Goal: Task Accomplishment & Management: Use online tool/utility

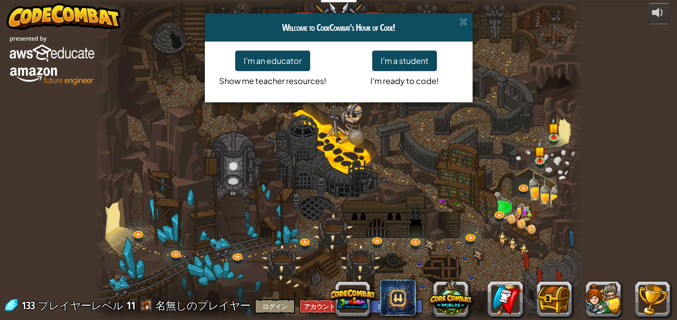
select select "ja"
click at [464, 22] on span at bounding box center [463, 21] width 9 height 9
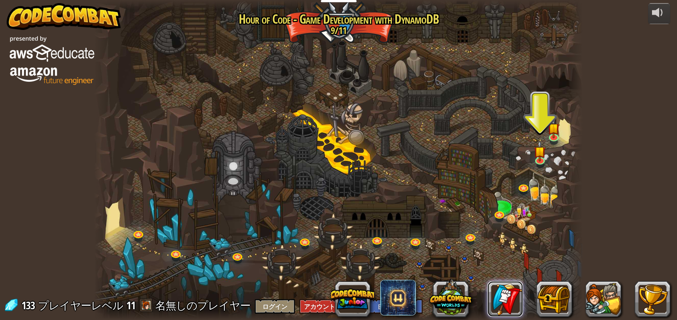
click at [501, 311] on link at bounding box center [505, 299] width 36 height 36
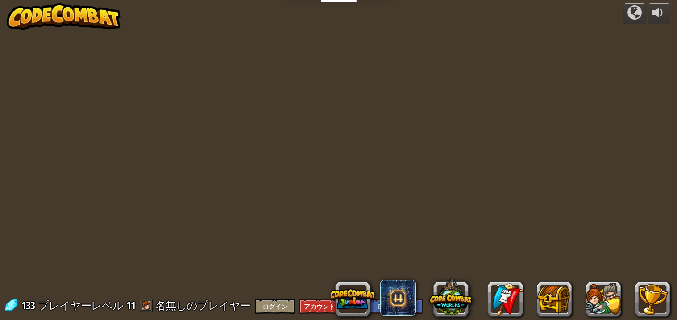
select select "ja"
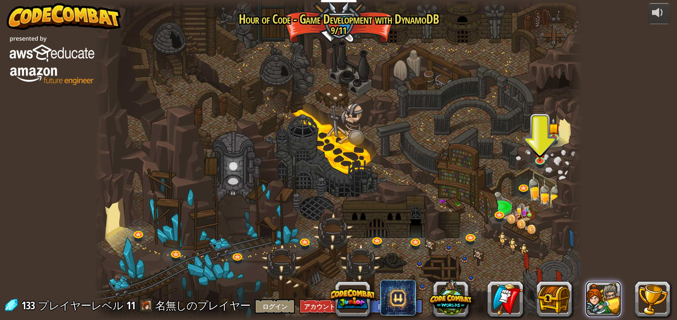
click at [597, 313] on button at bounding box center [604, 299] width 36 height 36
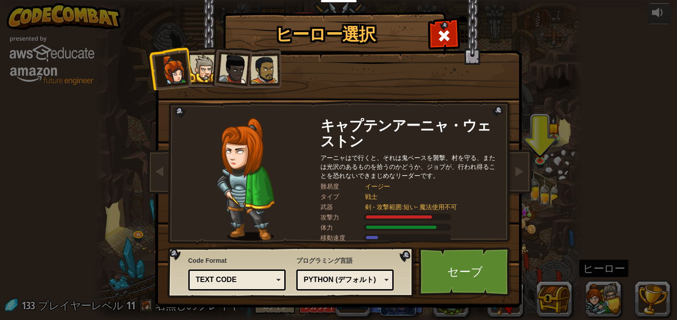
click at [170, 70] on div at bounding box center [172, 69] width 29 height 29
click at [216, 71] on li at bounding box center [231, 67] width 44 height 44
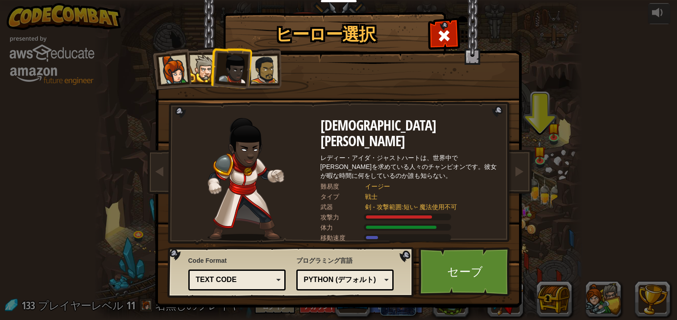
click at [195, 66] on div at bounding box center [203, 68] width 27 height 27
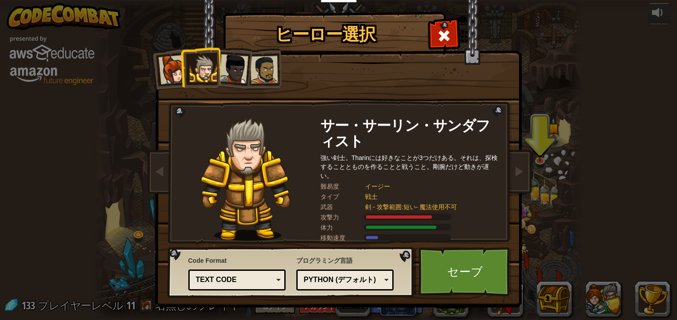
click at [160, 70] on div at bounding box center [172, 69] width 29 height 29
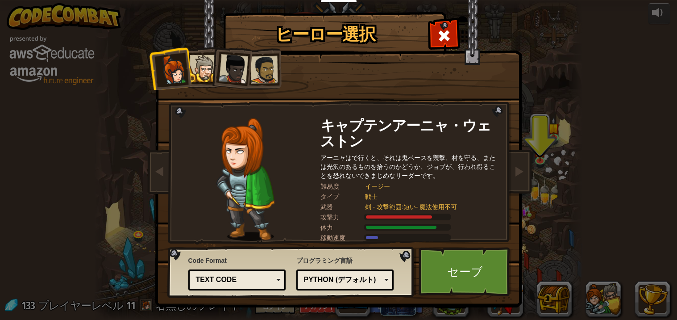
click at [198, 75] on div at bounding box center [203, 68] width 27 height 27
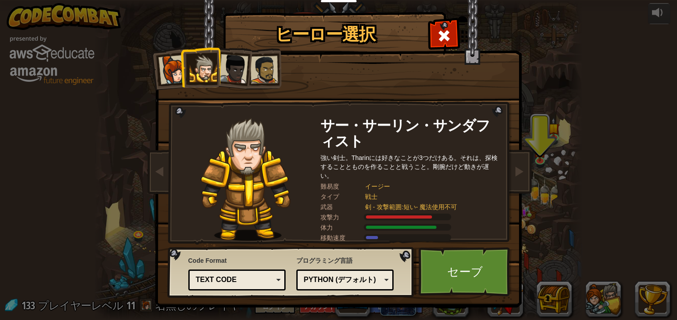
click at [234, 81] on div at bounding box center [233, 68] width 29 height 29
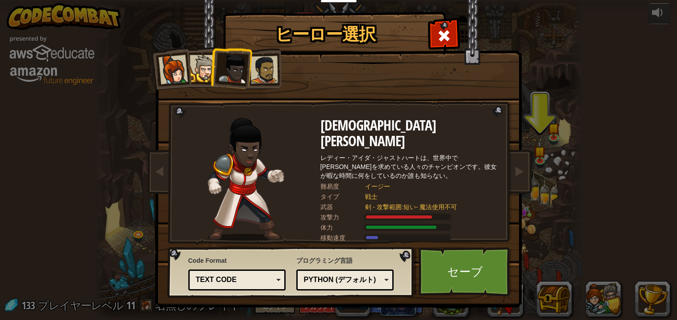
click at [262, 83] on div at bounding box center [264, 70] width 28 height 28
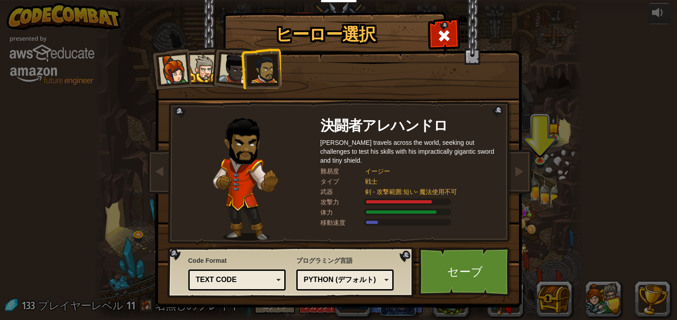
click at [181, 77] on div at bounding box center [172, 69] width 29 height 29
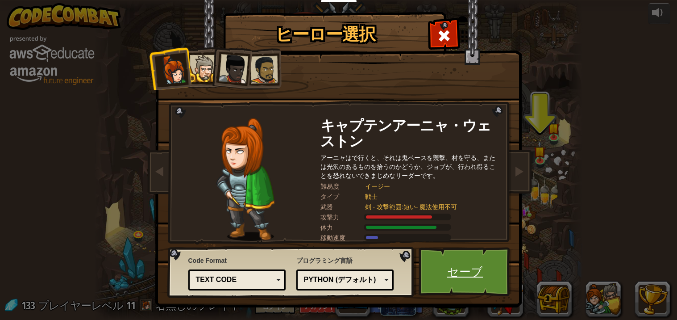
click at [447, 265] on link "セーブ" at bounding box center [465, 271] width 93 height 49
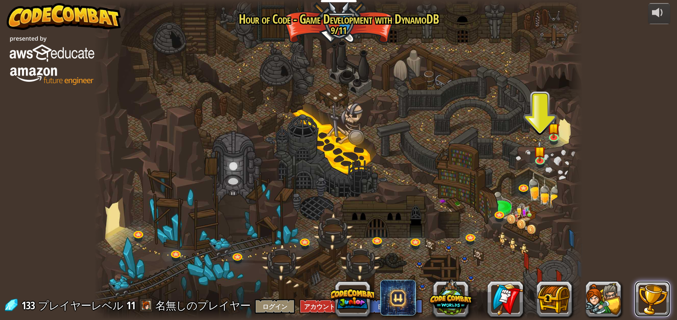
click at [637, 303] on button at bounding box center [653, 299] width 36 height 36
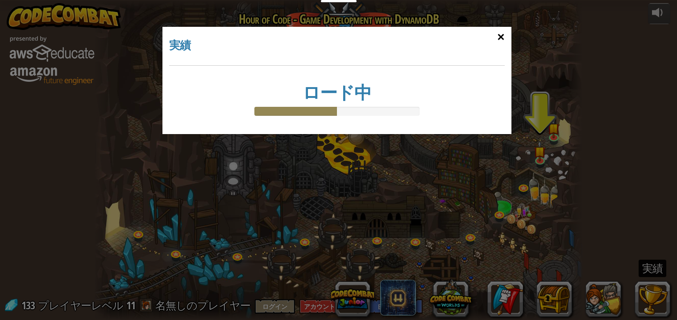
click at [498, 41] on div "×" at bounding box center [500, 37] width 21 height 26
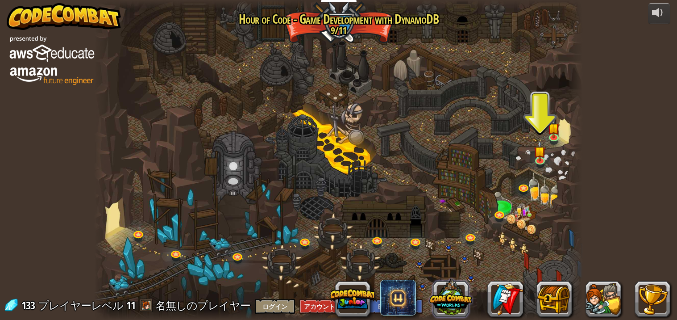
click at [460, 306] on button at bounding box center [450, 296] width 43 height 43
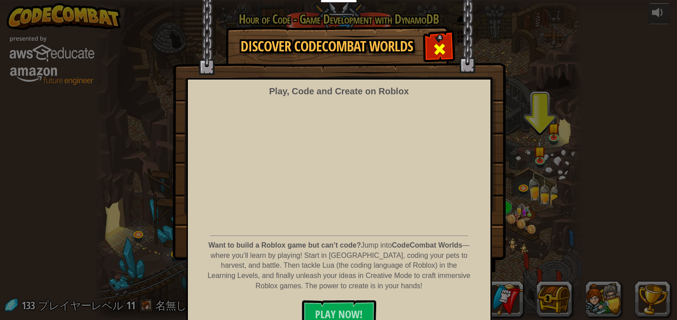
click at [429, 47] on div at bounding box center [439, 48] width 28 height 28
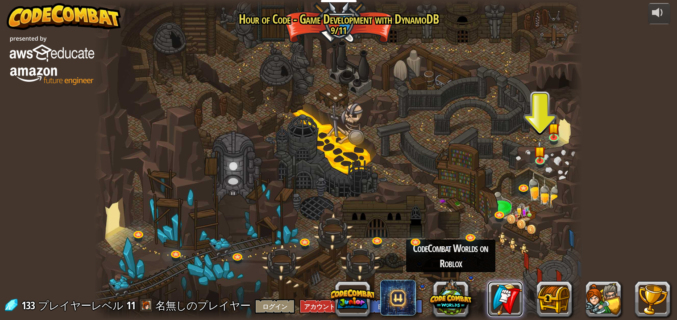
click at [512, 298] on link at bounding box center [505, 299] width 36 height 36
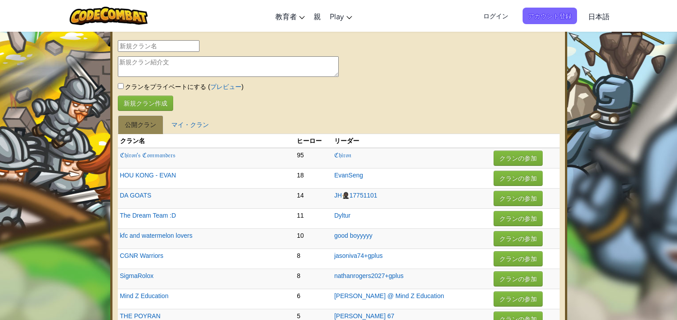
select select "ja"
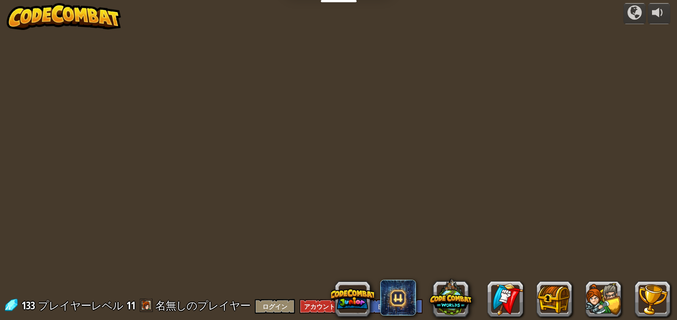
select select "ja"
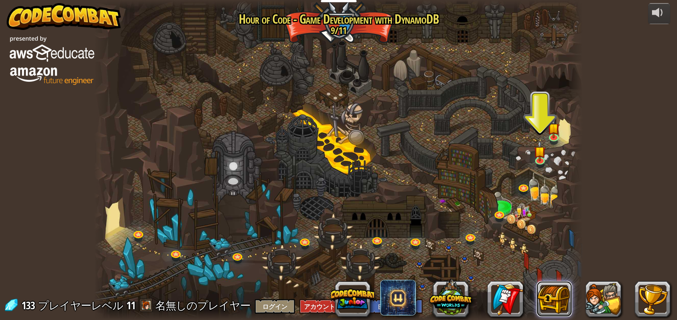
click at [559, 303] on button at bounding box center [554, 299] width 36 height 36
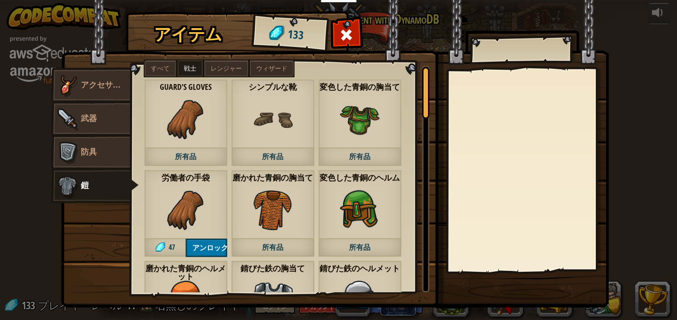
click at [74, 85] on img at bounding box center [67, 85] width 27 height 27
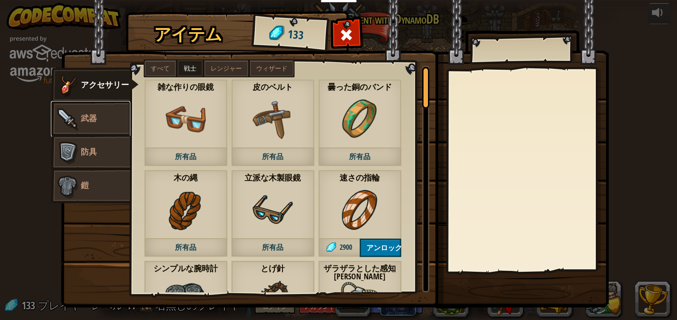
click at [86, 122] on span "武器" at bounding box center [89, 117] width 16 height 11
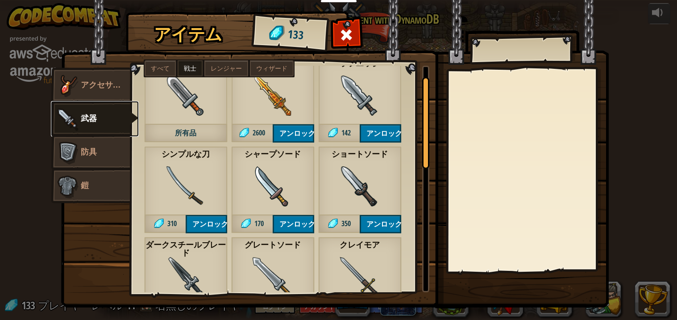
scroll to position [25, 0]
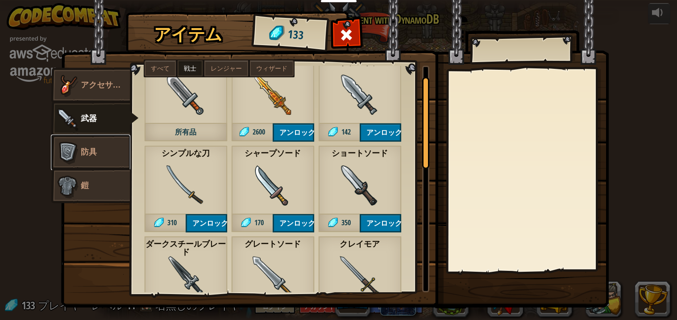
click at [66, 157] on img at bounding box center [67, 152] width 27 height 27
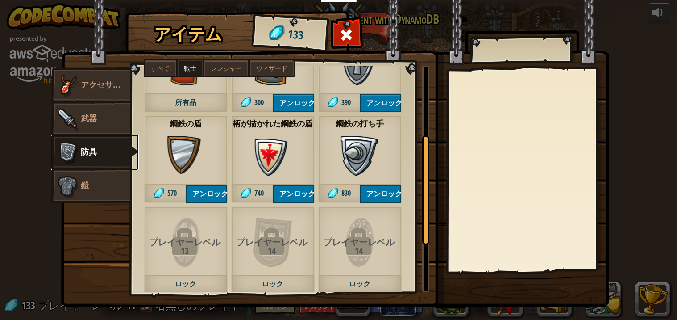
scroll to position [144, 0]
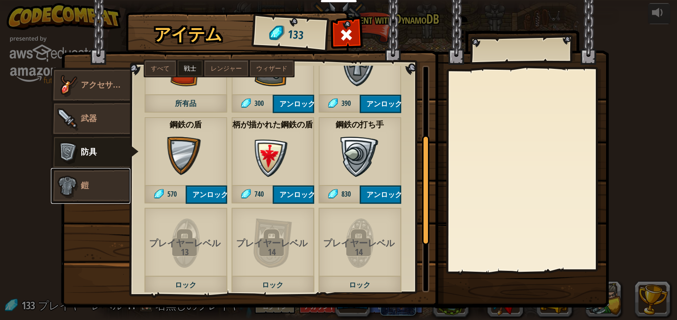
click at [74, 190] on img at bounding box center [67, 185] width 27 height 27
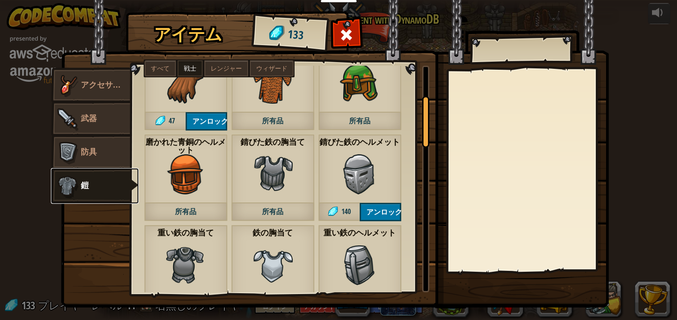
scroll to position [130, 0]
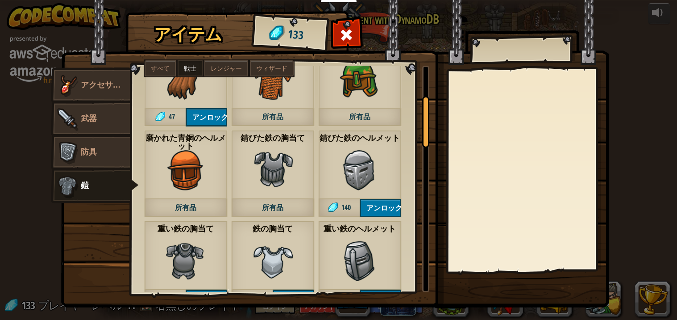
click at [327, 193] on div "錆びた鉄のヘルメット 140 アンロック" at bounding box center [359, 173] width 83 height 87
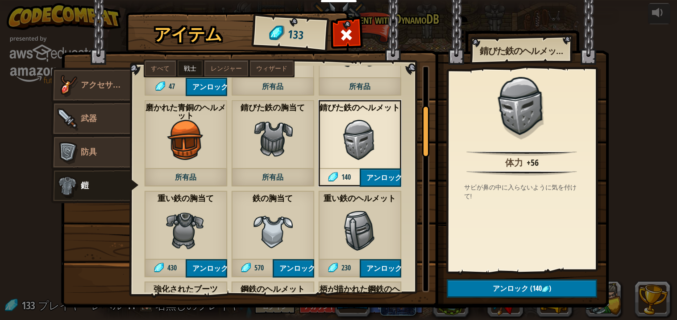
scroll to position [190, 0]
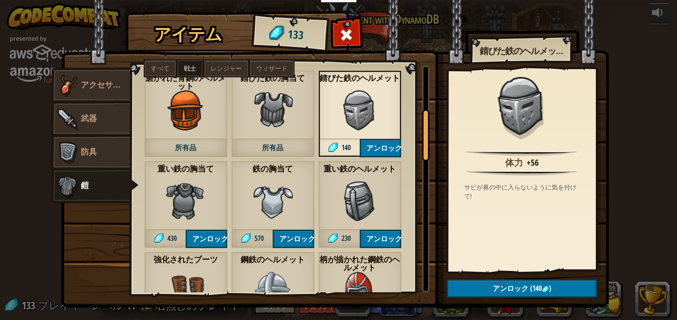
click at [349, 220] on img at bounding box center [360, 201] width 40 height 40
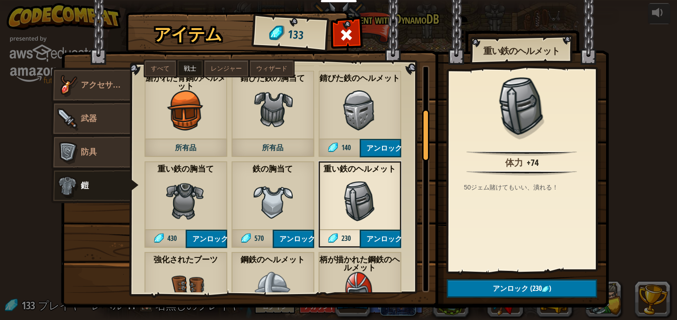
click at [243, 193] on div "鉄の胸当て 570 アンロック" at bounding box center [272, 204] width 83 height 87
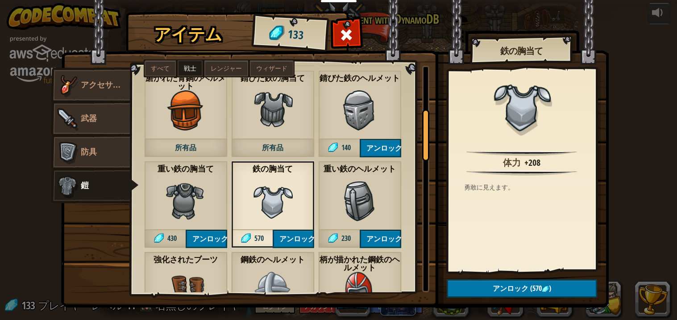
click at [277, 204] on img at bounding box center [273, 201] width 40 height 40
click at [247, 197] on div "鉄の胸当て 570 アンロック" at bounding box center [272, 204] width 83 height 87
click at [253, 195] on img at bounding box center [273, 201] width 40 height 40
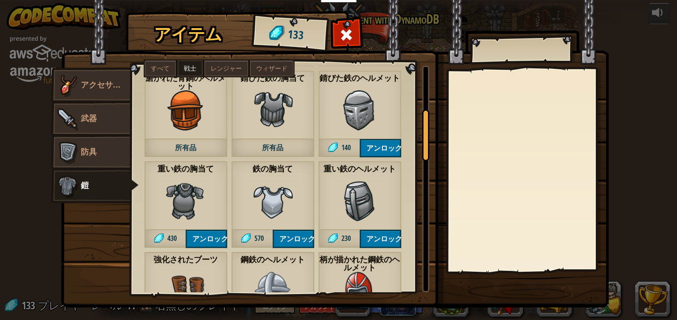
click at [277, 130] on div "錆びた鉄の胸当て 所有品" at bounding box center [272, 113] width 83 height 87
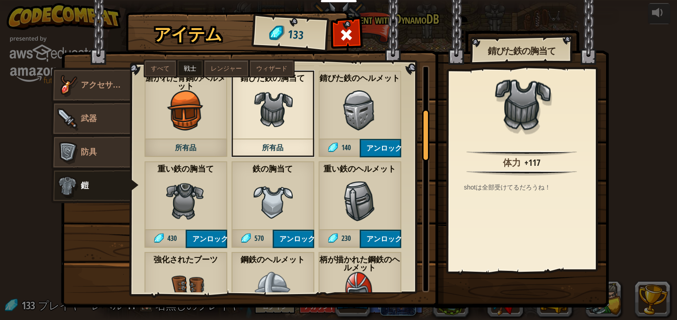
click at [177, 208] on img at bounding box center [186, 201] width 40 height 40
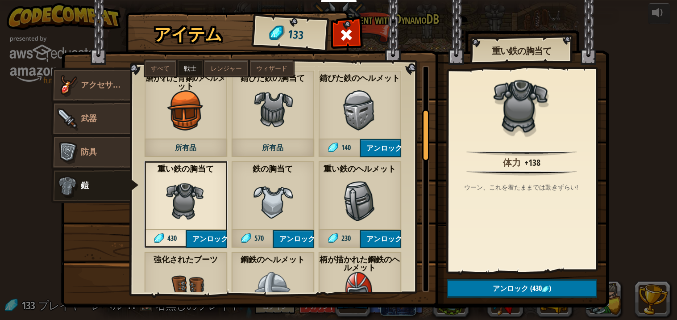
click at [275, 112] on img at bounding box center [273, 110] width 40 height 40
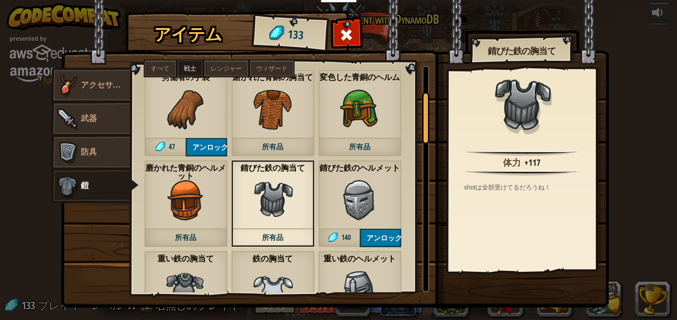
scroll to position [97, 0]
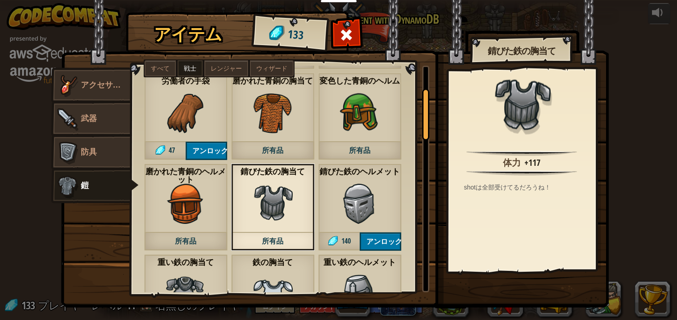
click at [178, 281] on img at bounding box center [186, 294] width 40 height 40
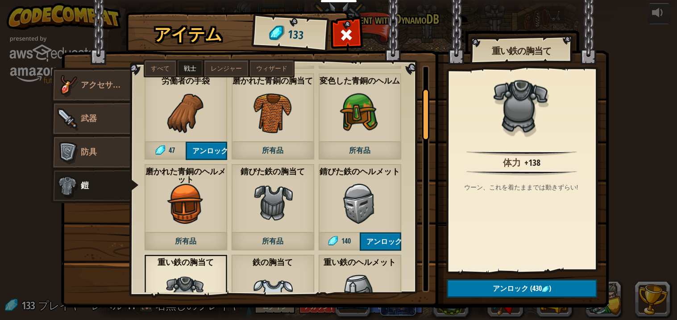
click at [258, 276] on img at bounding box center [273, 294] width 40 height 40
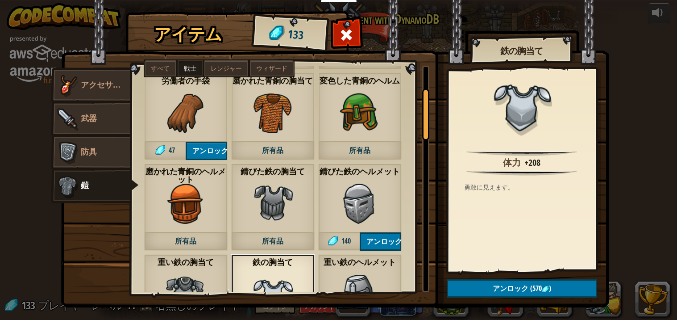
click at [278, 210] on img at bounding box center [273, 203] width 40 height 40
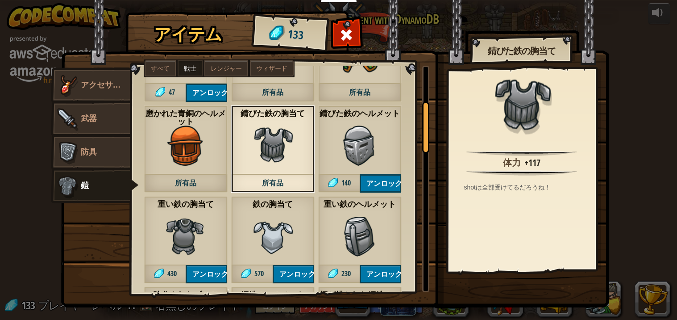
click at [254, 243] on img at bounding box center [273, 236] width 40 height 40
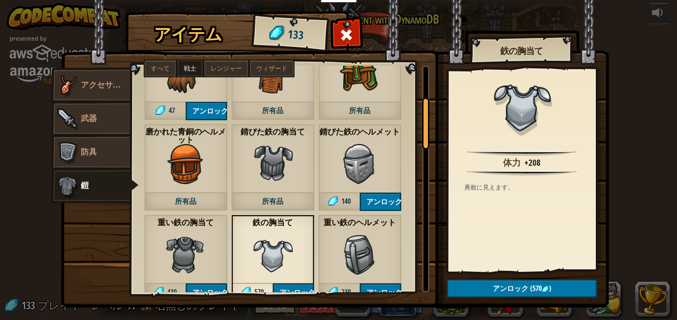
scroll to position [140, 0]
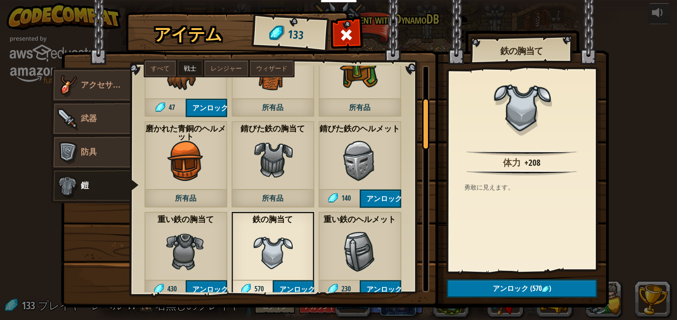
click at [274, 259] on img at bounding box center [273, 251] width 40 height 40
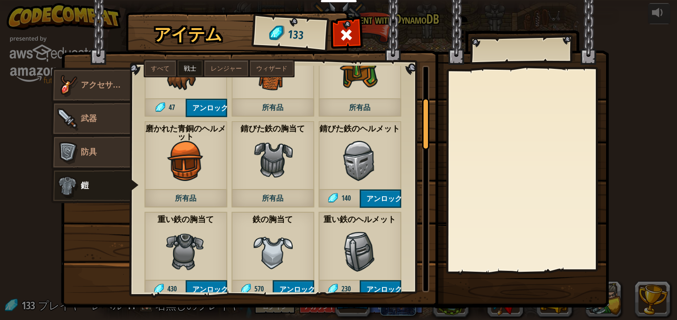
click at [277, 261] on img at bounding box center [273, 251] width 40 height 40
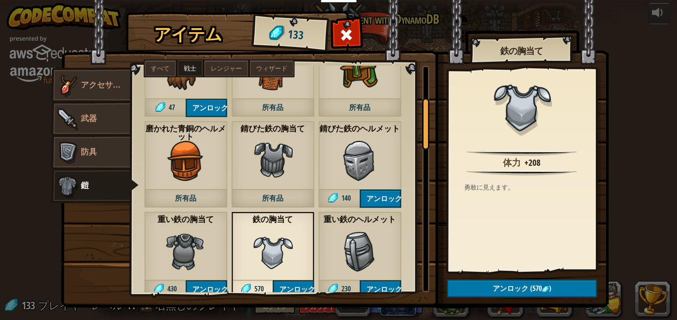
click at [275, 258] on img at bounding box center [273, 251] width 40 height 40
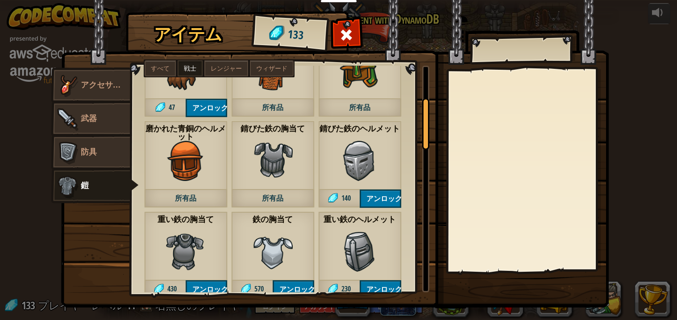
click at [268, 258] on img at bounding box center [273, 251] width 40 height 40
click at [268, 256] on img at bounding box center [273, 251] width 40 height 40
click at [261, 257] on img at bounding box center [273, 251] width 40 height 40
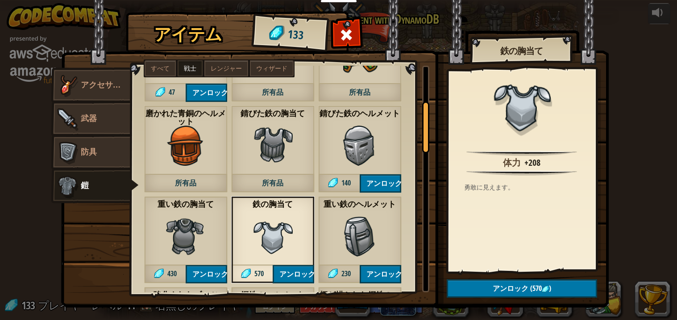
scroll to position [154, 0]
click at [276, 150] on img at bounding box center [273, 146] width 40 height 40
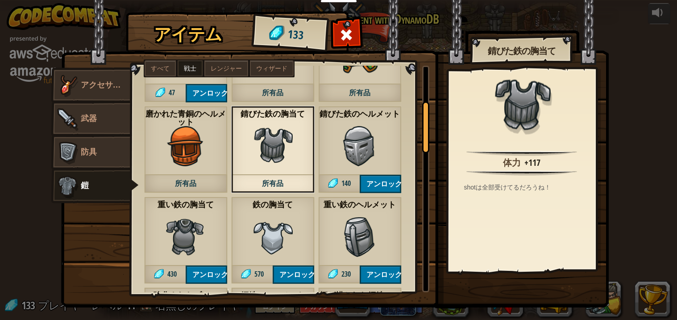
click at [253, 245] on img at bounding box center [273, 236] width 40 height 40
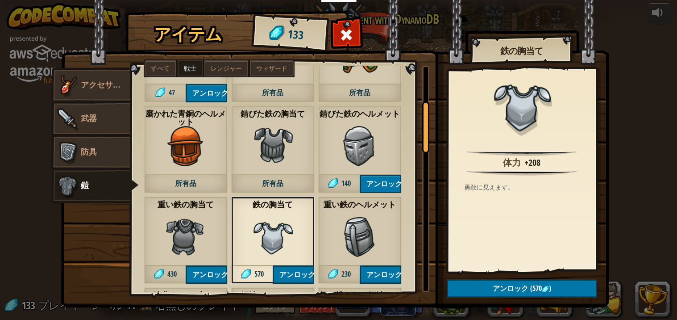
click at [331, 249] on div "重い鉄のヘルメット 230 アンロック" at bounding box center [359, 239] width 83 height 87
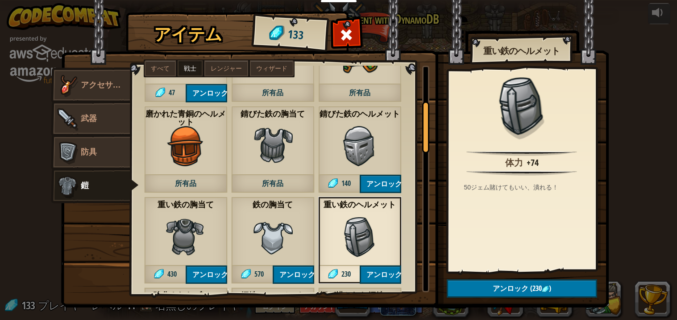
click at [261, 237] on img at bounding box center [273, 236] width 40 height 40
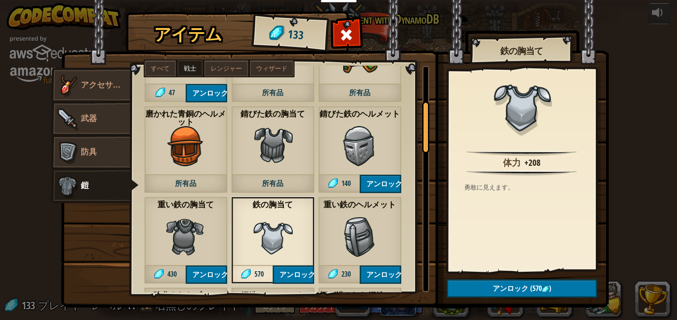
click at [264, 245] on img at bounding box center [273, 236] width 40 height 40
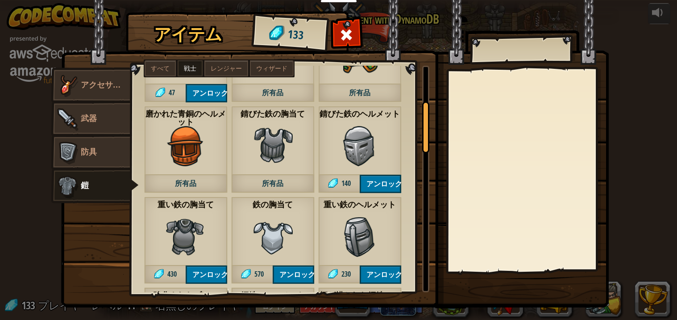
click at [255, 248] on img at bounding box center [273, 236] width 40 height 40
click at [254, 245] on img at bounding box center [273, 236] width 40 height 40
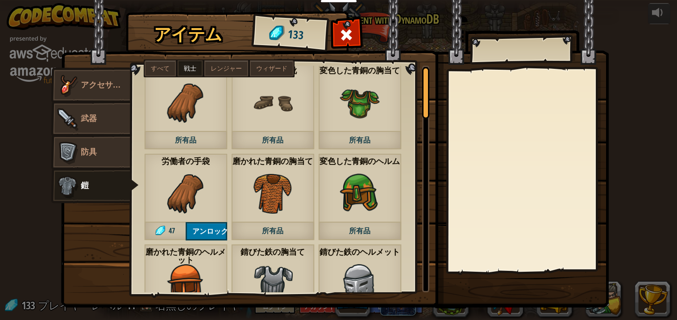
scroll to position [0, 0]
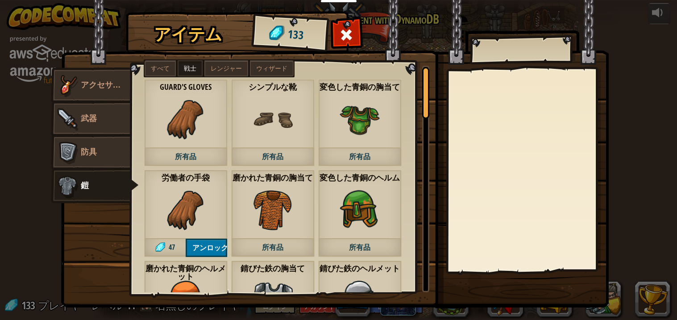
click at [152, 190] on div "労働者の手袋 47 アンロック" at bounding box center [185, 213] width 83 height 87
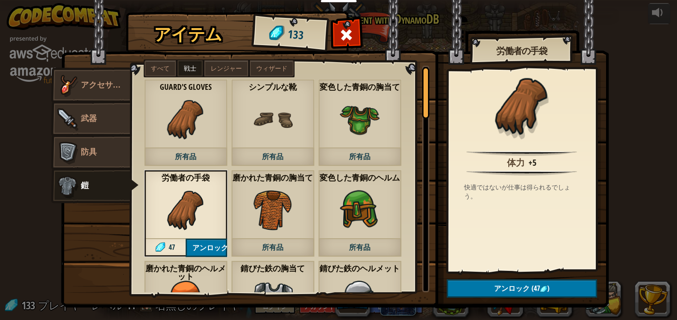
click at [162, 211] on div "労働者の手袋 47 アンロック" at bounding box center [185, 213] width 83 height 87
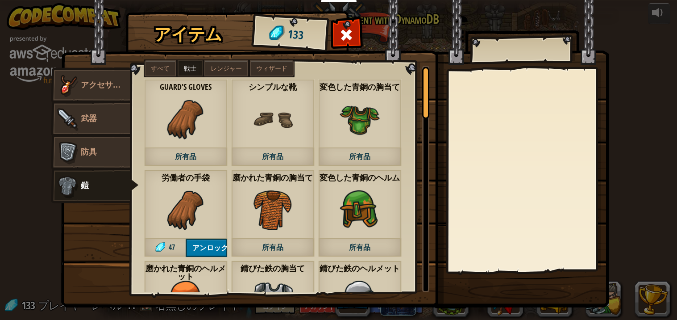
click at [157, 214] on div "労働者の手袋 47 アンロック" at bounding box center [185, 213] width 83 height 87
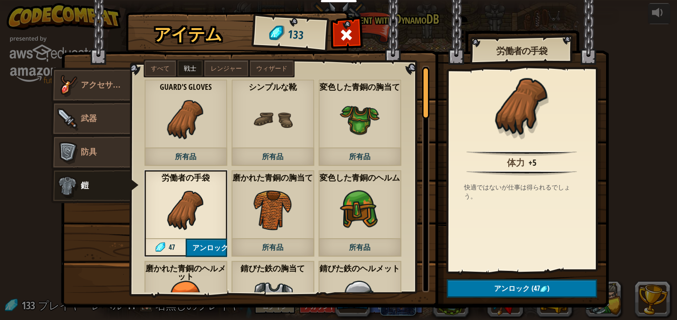
click at [167, 127] on img at bounding box center [186, 119] width 40 height 40
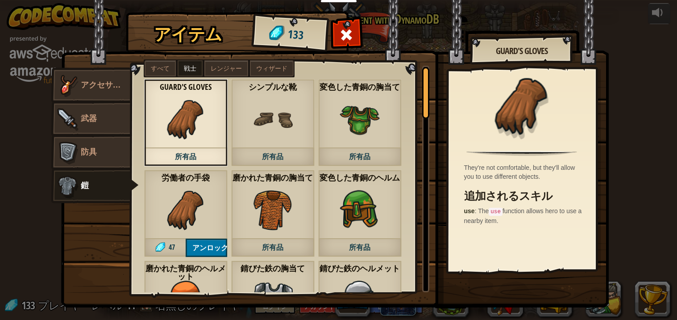
click at [144, 200] on div "労働者の手袋 47 アンロック" at bounding box center [185, 213] width 83 height 87
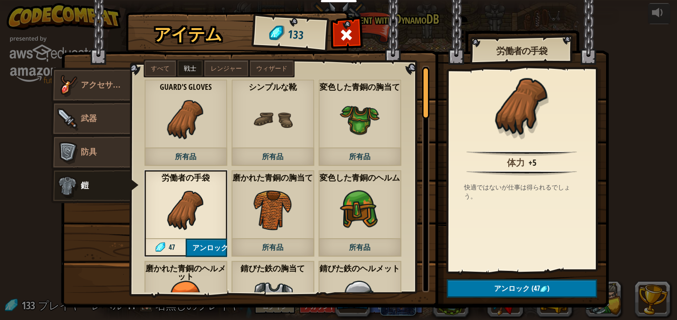
click at [171, 209] on img at bounding box center [186, 210] width 40 height 40
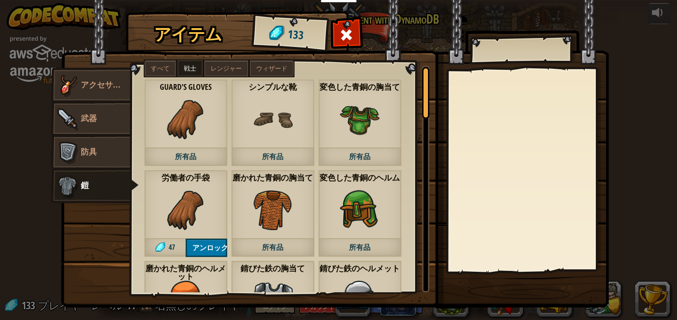
click at [167, 231] on div "労働者の手袋 47 アンロック" at bounding box center [185, 213] width 83 height 87
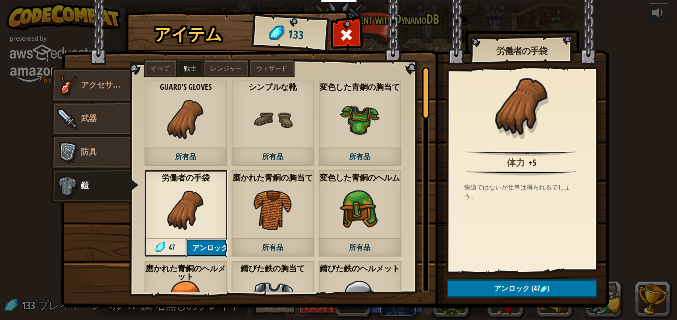
click at [217, 254] on button "アンロック" at bounding box center [207, 247] width 42 height 18
click at [200, 252] on button "ロックを解除？" at bounding box center [207, 247] width 42 height 18
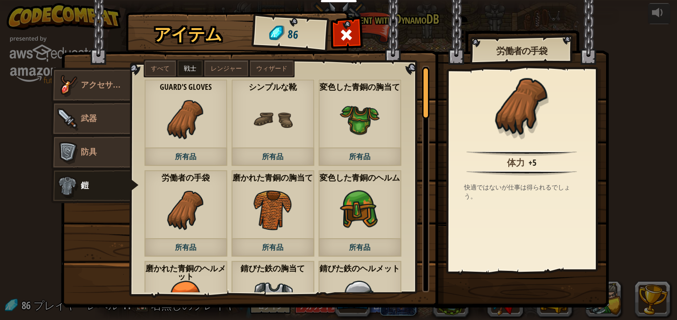
click at [159, 71] on label "すべて" at bounding box center [160, 68] width 31 height 16
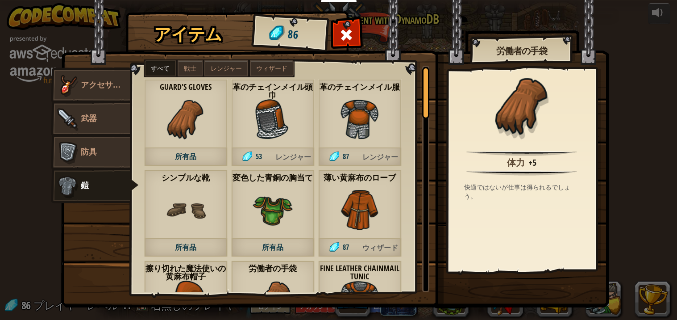
click at [353, 213] on img at bounding box center [360, 210] width 40 height 40
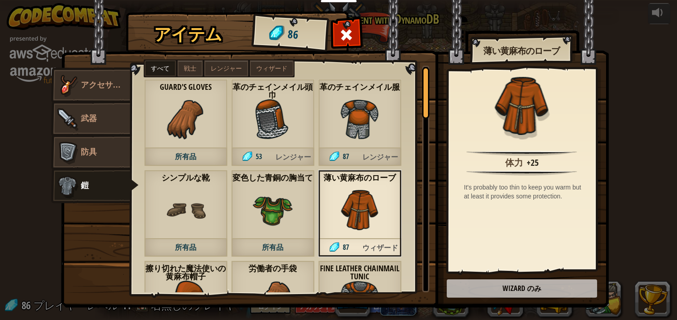
click at [270, 232] on div "変色した青銅の胸当て 所有品" at bounding box center [272, 213] width 83 height 87
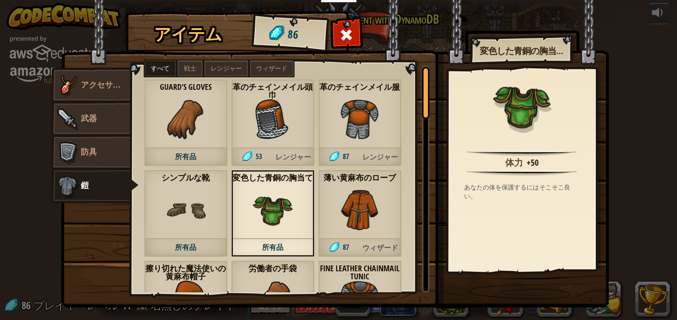
click at [162, 215] on div "シンプルな靴 所有品" at bounding box center [185, 213] width 83 height 87
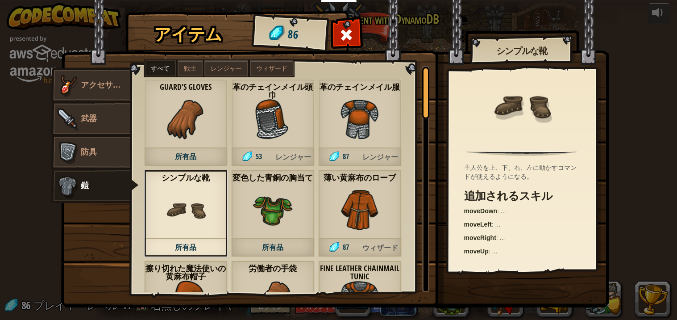
click at [177, 135] on img at bounding box center [186, 119] width 40 height 40
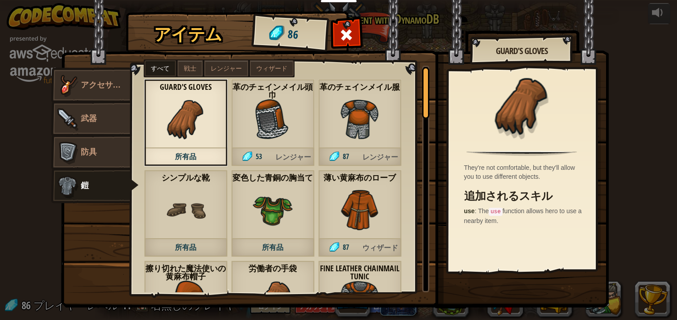
click at [263, 138] on img at bounding box center [273, 119] width 40 height 40
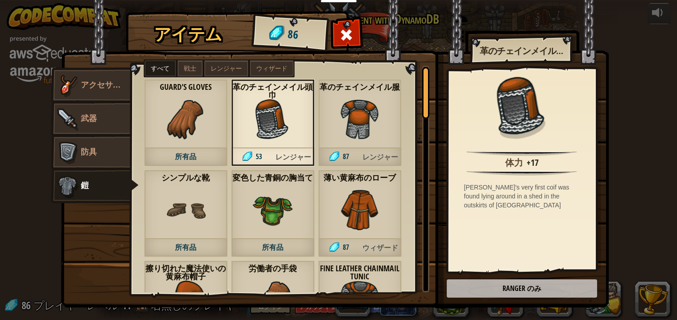
click at [355, 137] on img at bounding box center [360, 119] width 40 height 40
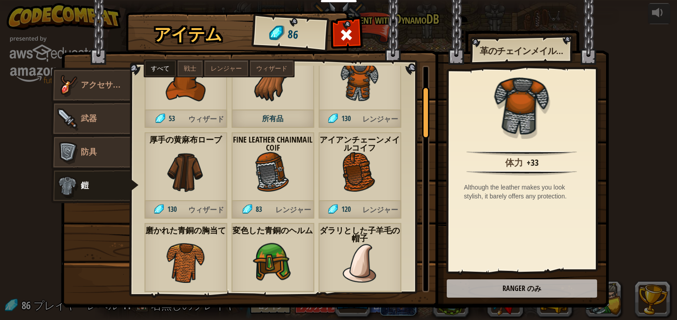
scroll to position [220, 0]
click at [349, 186] on img at bounding box center [360, 171] width 40 height 40
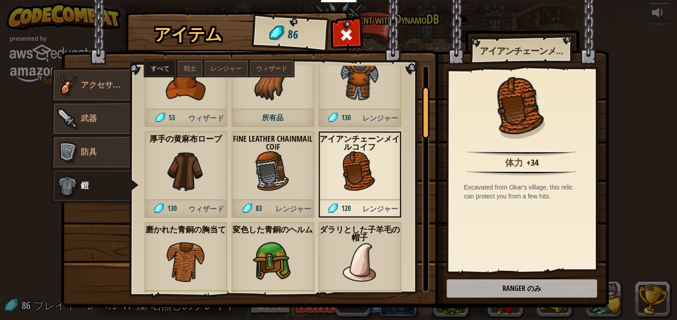
click at [255, 172] on img at bounding box center [273, 171] width 40 height 40
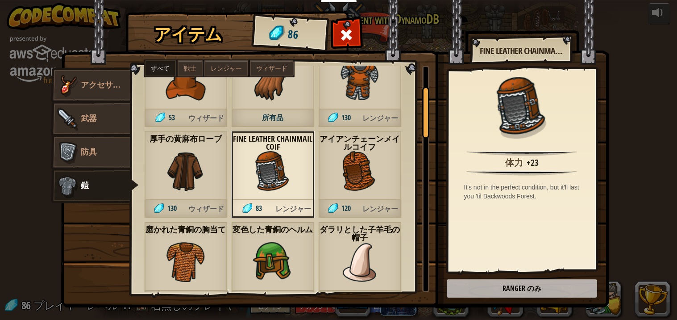
click at [343, 266] on img at bounding box center [360, 261] width 40 height 40
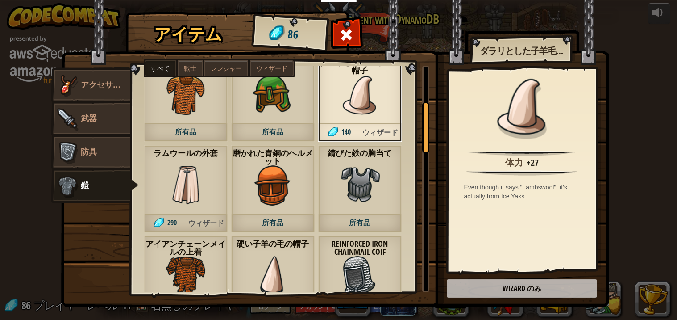
scroll to position [386, 0]
click at [174, 204] on img at bounding box center [186, 186] width 40 height 40
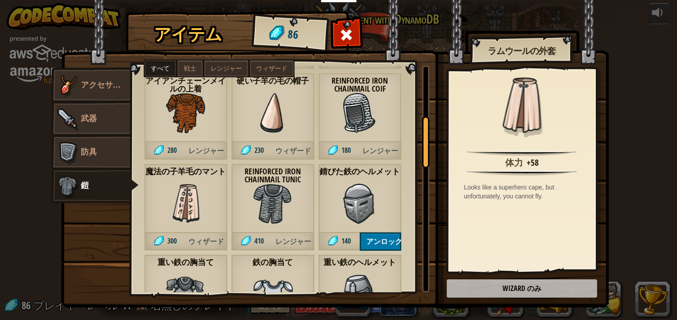
click at [261, 124] on img at bounding box center [273, 113] width 40 height 40
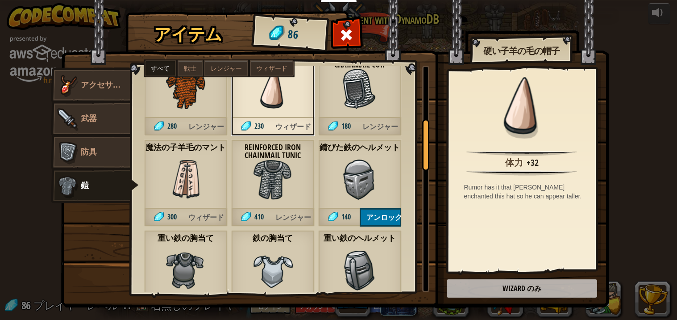
scroll to position [593, 0]
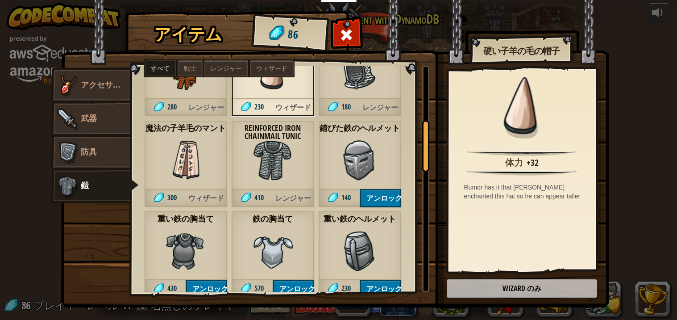
click at [341, 155] on img at bounding box center [360, 160] width 40 height 40
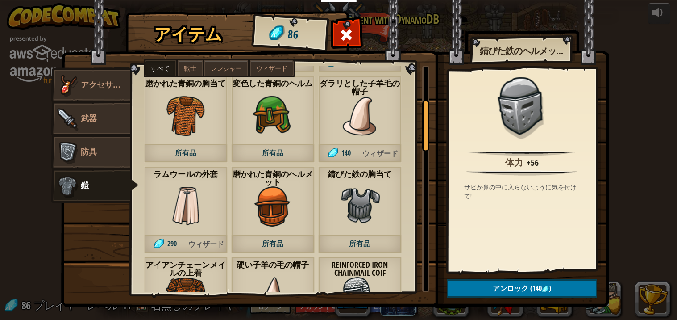
click at [179, 69] on label "戦士" at bounding box center [190, 68] width 25 height 16
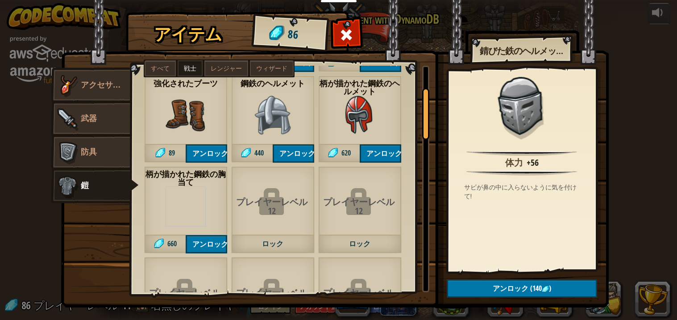
scroll to position [95, 0]
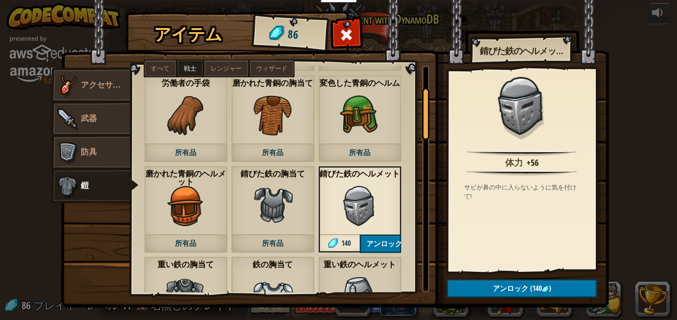
click at [221, 67] on span "レンジャー" at bounding box center [226, 68] width 31 height 7
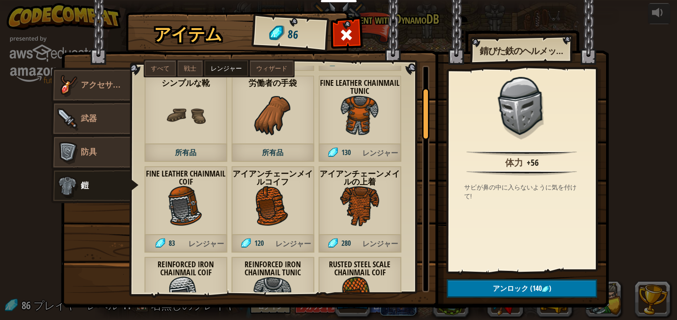
click at [258, 74] on label "ウィザード" at bounding box center [272, 68] width 44 height 16
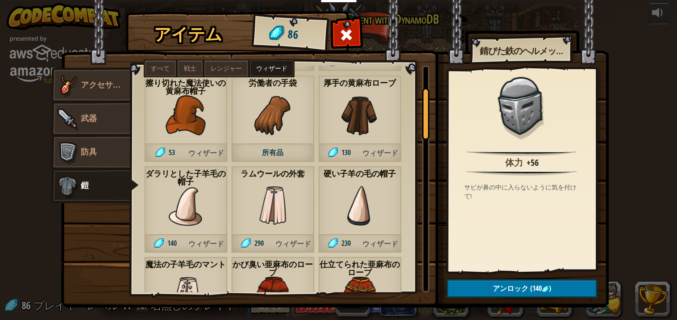
scroll to position [0, 0]
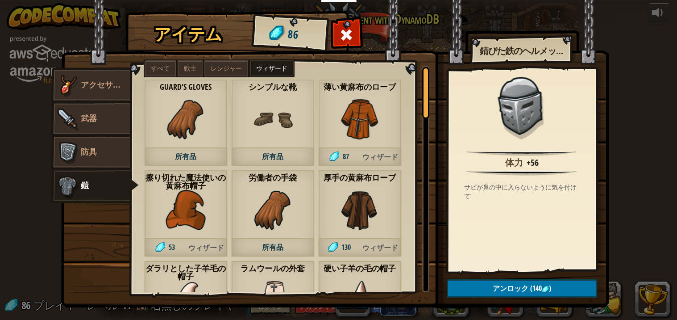
click at [147, 131] on div "Guard's Gloves 所有品" at bounding box center [185, 122] width 83 height 87
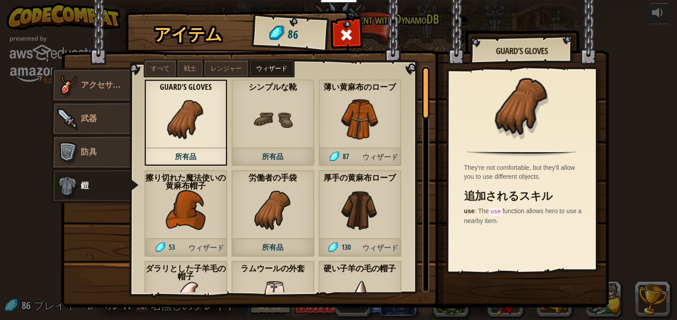
click at [302, 151] on span "所有品" at bounding box center [272, 157] width 83 height 18
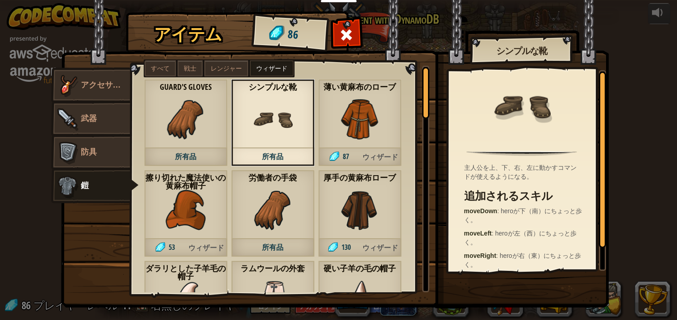
click at [361, 176] on strong "厚手の黄麻布ローブ" at bounding box center [359, 178] width 83 height 10
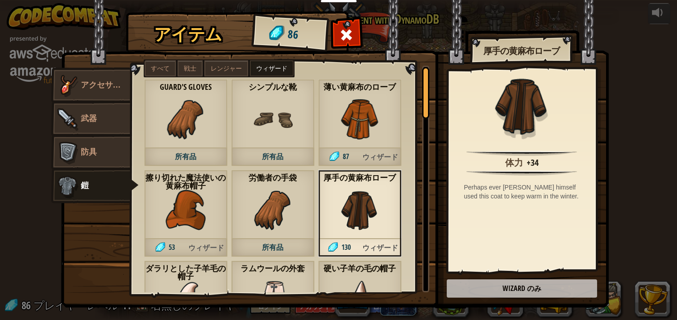
click at [313, 248] on span "所有品" at bounding box center [272, 247] width 83 height 18
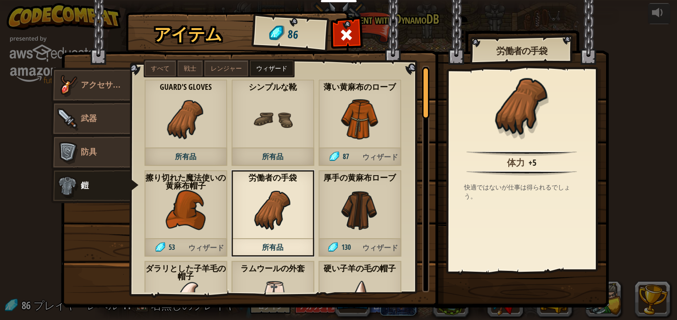
click at [237, 228] on div "労働者の手袋 所有品" at bounding box center [272, 213] width 83 height 87
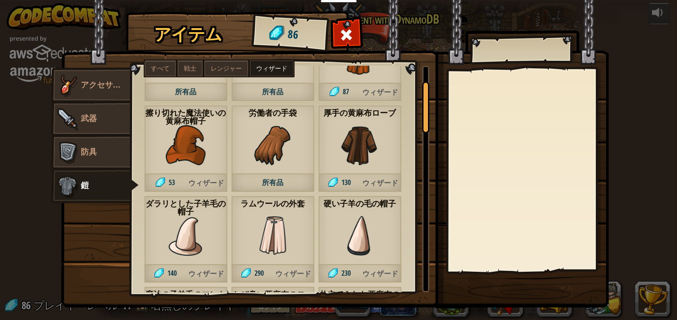
click at [260, 163] on img at bounding box center [273, 145] width 40 height 40
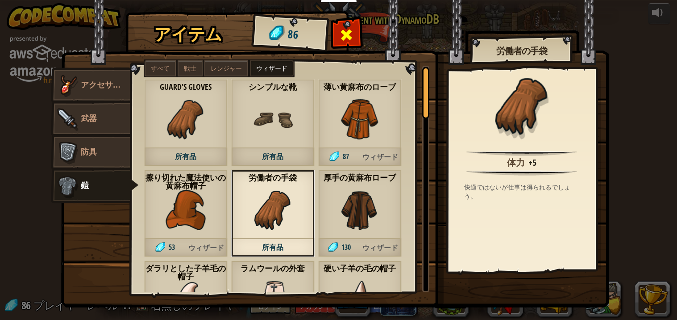
click at [338, 31] on div at bounding box center [346, 37] width 28 height 28
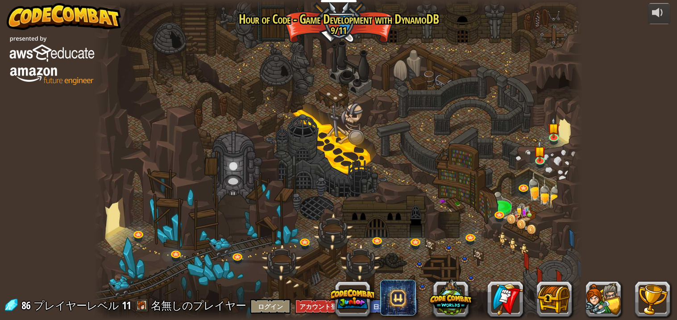
click at [211, 115] on div at bounding box center [338, 160] width 489 height 320
click at [213, 115] on div at bounding box center [338, 160] width 489 height 320
click at [542, 158] on img at bounding box center [540, 146] width 12 height 28
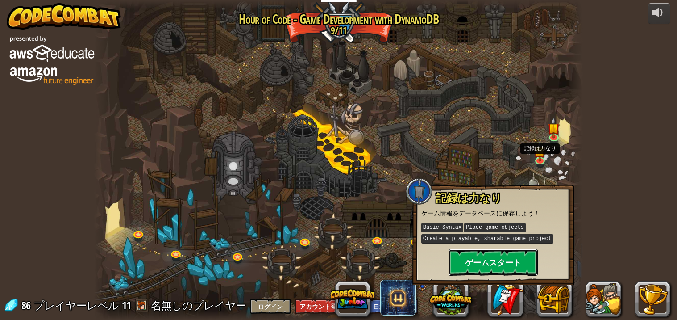
click at [459, 254] on button "ゲームスタート" at bounding box center [493, 262] width 89 height 27
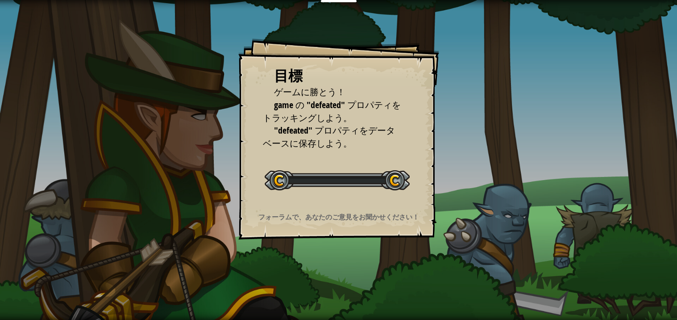
click at [457, 257] on div "目標 ゲームに勝とう！ game の "defeated" プロパティをトラッキングしよう。 "defeated" プロパティをデータベースに保存しよう。 レ…" at bounding box center [338, 160] width 677 height 320
click at [93, 110] on div "目標 ゲームに勝とう！ game の "defeated" プロパティをトラッキングしよう。 "defeated" プロパティをデータベースに保存しよう。 レ…" at bounding box center [338, 160] width 677 height 320
click at [174, 115] on div "目標 ゲームに勝とう！ game の "defeated" プロパティをトラッキングしよう。 "defeated" プロパティをデータベースに保存しよう。 レ…" at bounding box center [338, 160] width 677 height 320
click at [164, 109] on div "目標 ゲームに勝とう！ game の "defeated" プロパティをトラッキングしよう。 "defeated" プロパティをデータベースに保存しよう。 レ…" at bounding box center [338, 160] width 677 height 320
click at [167, 112] on div "目標 ゲームに勝とう！ game の "defeated" プロパティをトラッキングしよう。 "defeated" プロパティをデータベースに保存しよう。 レ…" at bounding box center [338, 160] width 677 height 320
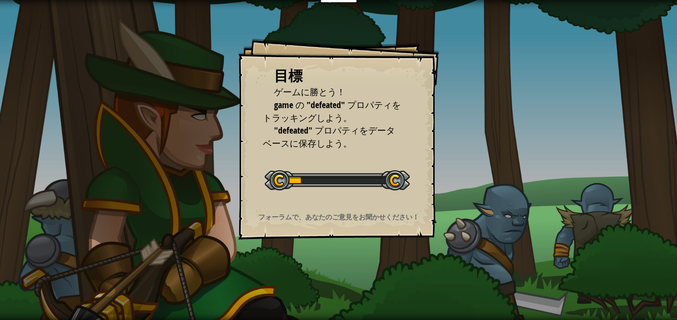
click at [75, 105] on div "目標 ゲームに勝とう！ game の "defeated" プロパティをトラッキングしよう。 "defeated" プロパティをデータベースに保存しよう。 レ…" at bounding box center [338, 160] width 677 height 320
click at [172, 113] on div "目標 ゲームに勝とう！ game の "defeated" プロパティをトラッキングしよう。 "defeated" プロパティをデータベースに保存しよう。 レ…" at bounding box center [338, 160] width 677 height 320
click at [75, 109] on div "目標 ゲームに勝とう！ game の "defeated" プロパティをトラッキングしよう。 "defeated" プロパティをデータベースに保存しよう。 レ…" at bounding box center [338, 160] width 677 height 320
click at [173, 115] on div "目標 ゲームに勝とう！ game の "defeated" プロパティをトラッキングしよう。 "defeated" プロパティをデータベースに保存しよう。 レ…" at bounding box center [338, 160] width 677 height 320
click at [75, 110] on div "目標 ゲームに勝とう！ game の "defeated" プロパティをトラッキングしよう。 "defeated" プロパティをデータベースに保存しよう。 レ…" at bounding box center [338, 160] width 677 height 320
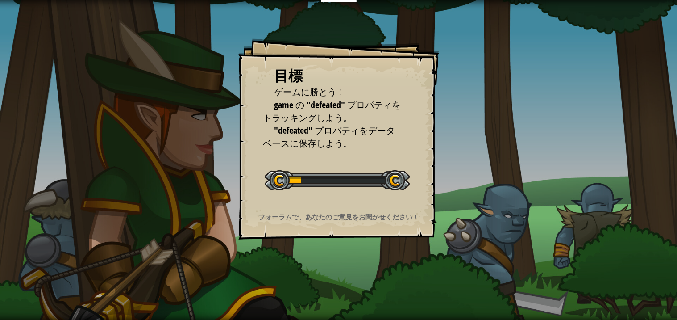
click at [181, 116] on div "目標 ゲームに勝とう！ game の "defeated" プロパティをトラッキングしよう。 "defeated" プロパティをデータベースに保存しよう。 レ…" at bounding box center [338, 160] width 677 height 320
click at [60, 115] on div "目標 ゲームに勝とう！ game の "defeated" プロパティをトラッキングしよう。 "defeated" プロパティをデータベースに保存しよう。 レ…" at bounding box center [338, 160] width 677 height 320
click at [184, 117] on div "目標 ゲームに勝とう！ game の "defeated" プロパティをトラッキングしよう。 "defeated" プロパティをデータベースに保存しよう。 レ…" at bounding box center [338, 160] width 677 height 320
click at [85, 106] on div "目標 ゲームに勝とう！ game の "defeated" プロパティをトラッキングしよう。 "defeated" プロパティをデータベースに保存しよう。 レ…" at bounding box center [338, 160] width 677 height 320
click at [185, 117] on div "目標 ゲームに勝とう！ game の "defeated" プロパティをトラッキングしよう。 "defeated" プロパティをデータベースに保存しよう。 レ…" at bounding box center [338, 160] width 677 height 320
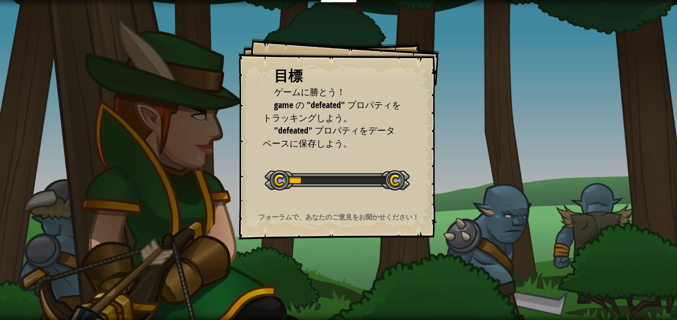
click at [84, 108] on div "目標 ゲームに勝とう！ game の "defeated" プロパティをトラッキングしよう。 "defeated" プロパティをデータベースに保存しよう。 レ…" at bounding box center [338, 160] width 677 height 320
click at [185, 119] on div "目標 ゲームに勝とう！ game の "defeated" プロパティをトラッキングしよう。 "defeated" プロパティをデータベースに保存しよう。 レ…" at bounding box center [338, 160] width 677 height 320
click at [99, 108] on div "目標 ゲームに勝とう！ game の "defeated" プロパティをトラッキングしよう。 "defeated" プロパティをデータベースに保存しよう。 レ…" at bounding box center [338, 160] width 677 height 320
click at [200, 126] on div "目標 ゲームに勝とう！ game の "defeated" プロパティをトラッキングしよう。 "defeated" プロパティをデータベースに保存しよう。 レ…" at bounding box center [338, 160] width 677 height 320
click at [95, 108] on div "目標 ゲームに勝とう！ game の "defeated" プロパティをトラッキングしよう。 "defeated" プロパティをデータベースに保存しよう。 レ…" at bounding box center [338, 160] width 677 height 320
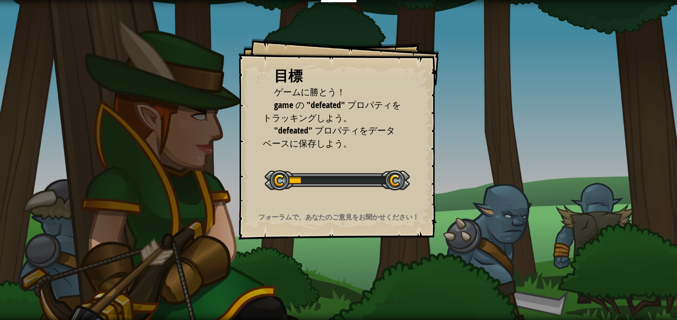
click at [203, 126] on div "目標 ゲームに勝とう！ game の "defeated" プロパティをトラッキングしよう。 "defeated" プロパティをデータベースに保存しよう。 レ…" at bounding box center [338, 160] width 677 height 320
click at [265, 151] on div "目標 ゲームに勝とう！ game の "defeated" プロパティをトラッキングしよう。 "defeated" プロパティをデータベースに保存しよう。 レ…" at bounding box center [338, 138] width 201 height 201
click at [344, 187] on div at bounding box center [337, 180] width 145 height 20
click at [269, 178] on div at bounding box center [337, 180] width 145 height 20
click at [387, 187] on div at bounding box center [337, 180] width 145 height 20
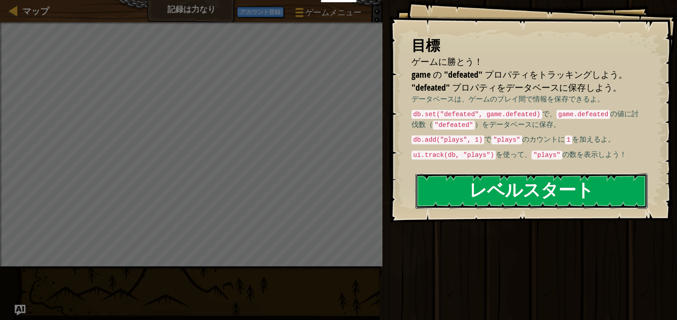
click at [593, 195] on button "レベルスタート" at bounding box center [532, 190] width 232 height 35
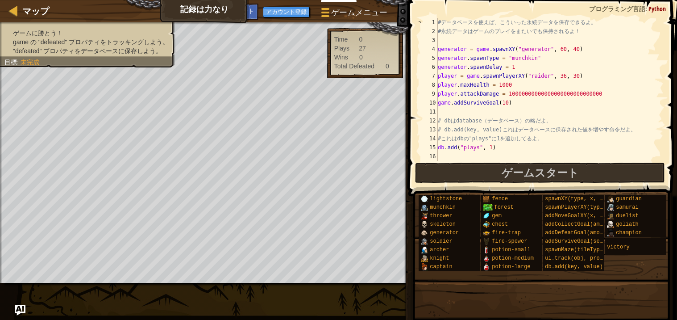
scroll to position [0, 14]
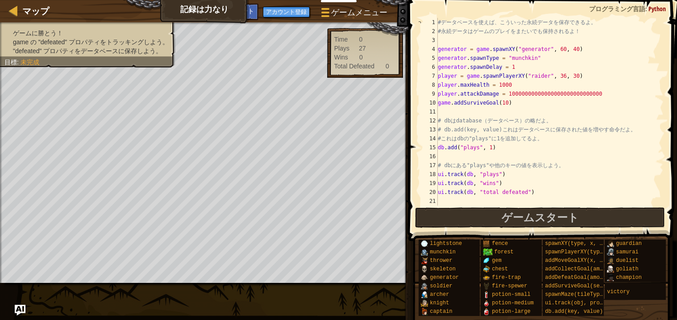
type textarea "っ"
click at [612, 210] on button "ゲームスタート" at bounding box center [540, 217] width 250 height 21
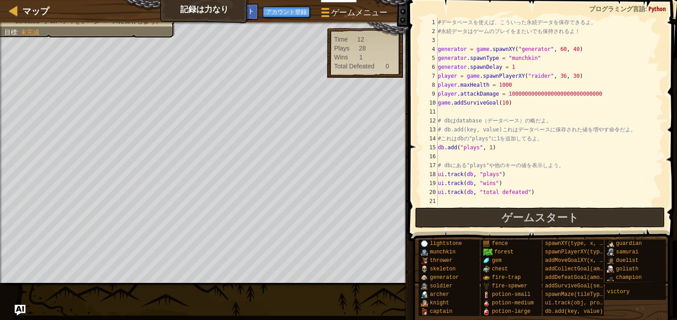
click at [7, 29] on span "目標" at bounding box center [10, 32] width 12 height 7
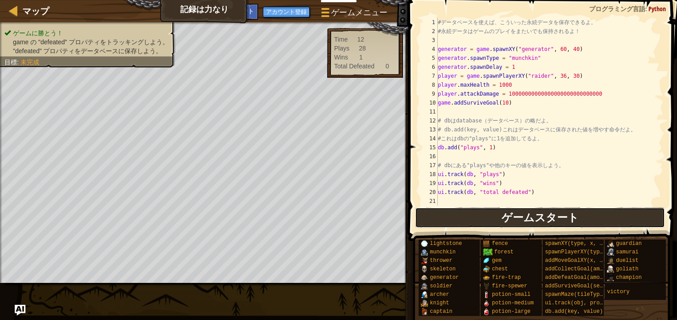
click at [602, 219] on button "ゲームスタート" at bounding box center [540, 217] width 250 height 21
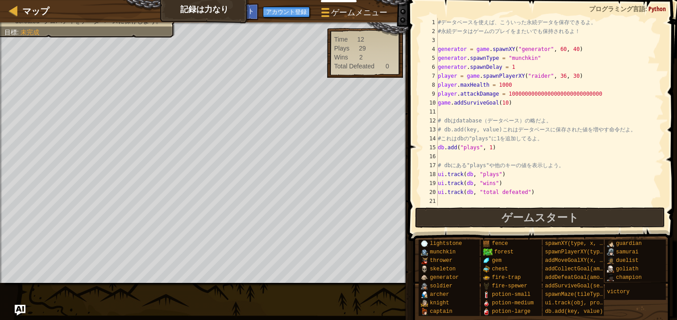
click at [500, 102] on div "# デ ー タ ベ ー ス を 使 え ば 、 こ う い っ た 永 続 デ ー タ を 保 存 で き る よ 。 # 永 続 デ ー タ は ゲ ー ム…" at bounding box center [550, 120] width 228 height 205
click at [498, 100] on div "# デ ー タ ベ ー ス を 使 え ば 、 こ う い っ た 永 続 デ ー タ を 保 存 で き る よ 。 # 永 続 デ ー タ は ゲ ー ム…" at bounding box center [550, 120] width 228 height 205
click at [498, 103] on div "# デ ー タ ベ ー ス を 使 え ば 、 こ う い っ た 永 続 デ ー タ を 保 存 で き る よ 。 # 永 続 デ ー タ は ゲ ー ム…" at bounding box center [550, 120] width 228 height 205
click at [616, 200] on div "# デ ー タ ベ ー ス を 使 え ば 、 こ う い っ た 永 続 デ ー タ を 保 存 で き る よ 。 # 永 続 デ ー タ は ゲ ー ム…" at bounding box center [550, 120] width 228 height 205
click at [604, 212] on button "ゲームスタート" at bounding box center [540, 217] width 250 height 21
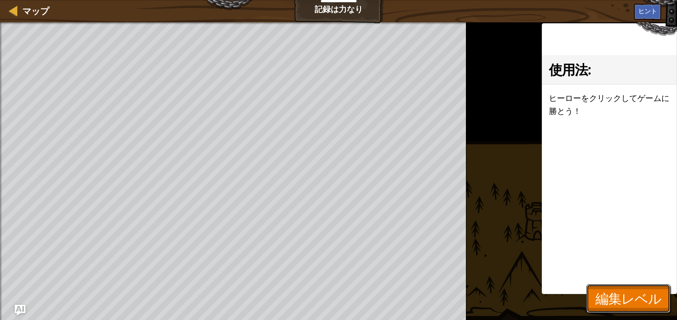
click at [621, 285] on button "編集レベル" at bounding box center [628, 298] width 84 height 29
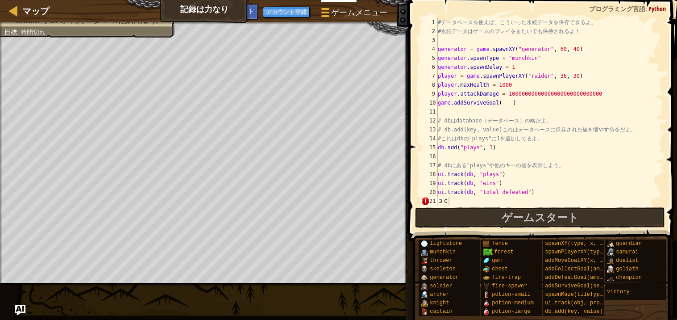
click at [499, 102] on div "# デ ー タ ベ ー ス を 使 え ば 、 こ う い っ た 永 続 デ ー タ を 保 存 で き る よ 。 # 永 続 デ ー タ は ゲ ー ム…" at bounding box center [550, 120] width 228 height 205
type textarea "game.addSurviveGoal()"
click at [499, 103] on div "# デ ー タ ベ ー ス を 使 え ば 、 こ う い っ た 永 続 デ ー タ を 保 存 で き る よ 。 # 永 続 デ ー タ は ゲ ー ム…" at bounding box center [550, 120] width 228 height 205
click at [501, 103] on div "# デ ー タ ベ ー ス を 使 え ば 、 こ う い っ た 永 続 デ ー タ を 保 存 で き る よ 。 # 永 続 デ ー タ は ゲ ー ム…" at bounding box center [550, 120] width 228 height 205
type textarea "）"
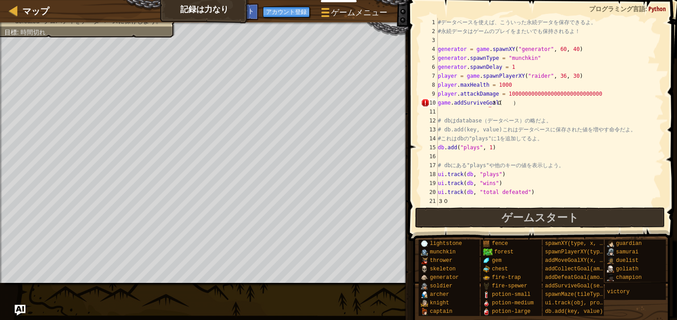
type textarea "30"
click at [619, 215] on button "ゲームスタート" at bounding box center [540, 217] width 250 height 21
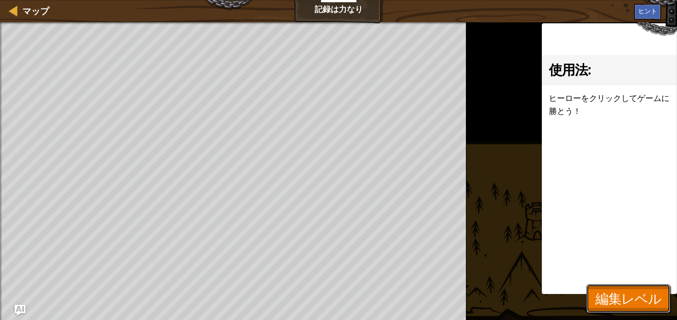
click at [620, 297] on span "編集レベル" at bounding box center [628, 298] width 66 height 18
